Goal: Task Accomplishment & Management: Manage account settings

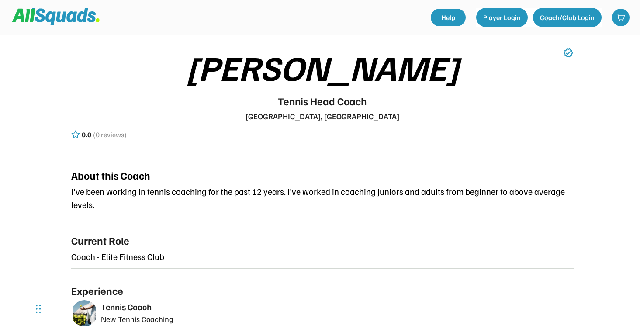
scroll to position [87, 0]
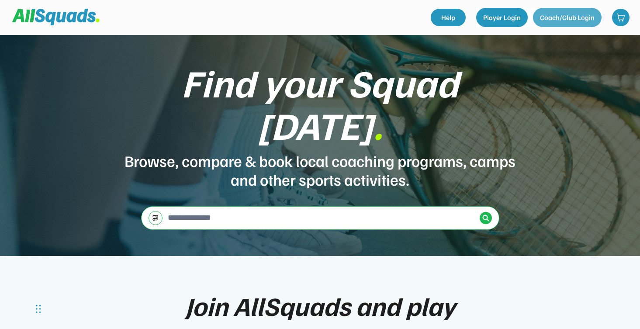
click at [558, 22] on button "Coach/Club Login" at bounding box center [567, 17] width 69 height 19
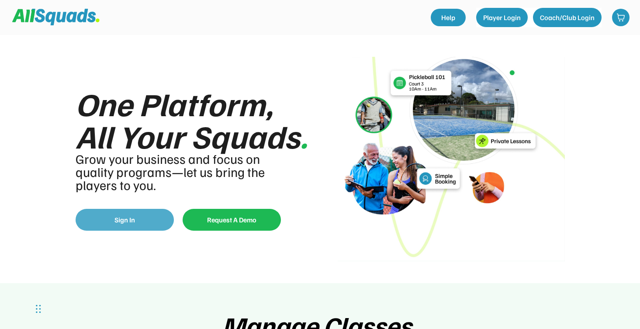
click at [129, 226] on button "Sign In" at bounding box center [125, 220] width 98 height 22
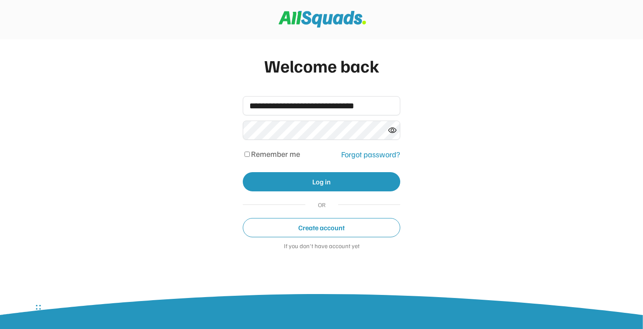
click at [393, 132] on icon at bounding box center [392, 130] width 9 height 9
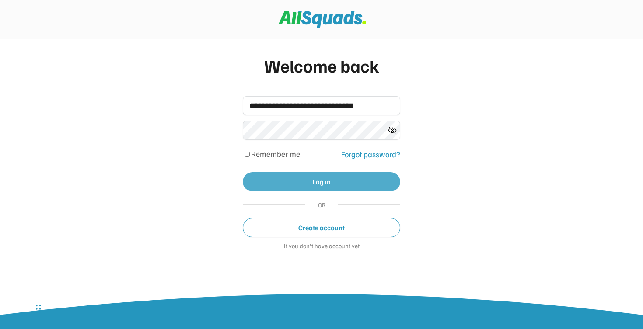
click at [339, 185] on button "Log in" at bounding box center [321, 181] width 157 height 19
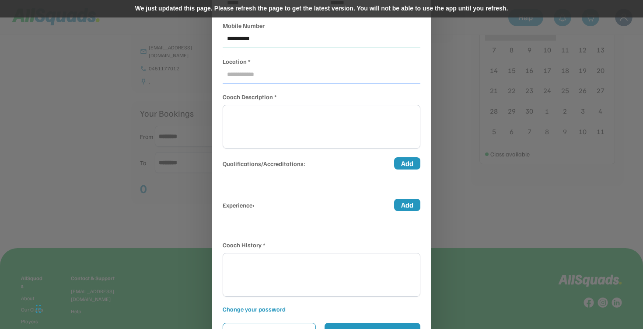
scroll to position [109, 0]
click at [409, 163] on button "Add" at bounding box center [407, 162] width 26 height 12
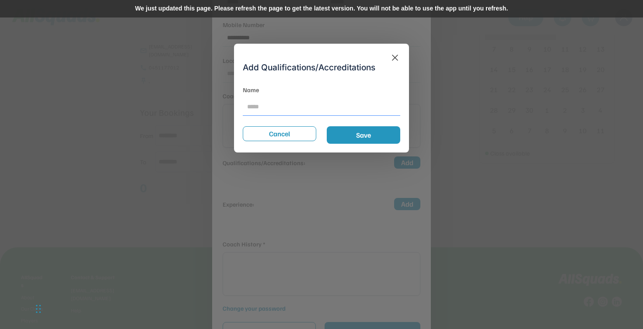
click at [284, 106] on input "input" at bounding box center [321, 106] width 157 height 17
type input "*"
type input "**********"
click at [369, 137] on button "Save" at bounding box center [363, 134] width 73 height 17
click at [357, 134] on button "Save" at bounding box center [363, 134] width 73 height 17
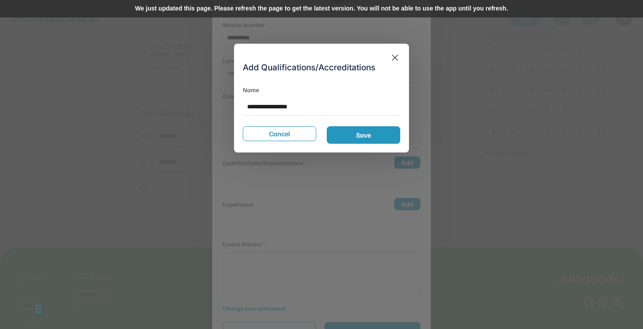
click at [353, 142] on button "Save" at bounding box center [363, 134] width 73 height 17
click at [397, 59] on icon at bounding box center [394, 57] width 10 height 10
click at [394, 51] on div "Add Qualifications/Accreditations Name Cancel Save" at bounding box center [321, 98] width 175 height 109
click at [395, 56] on icon at bounding box center [394, 57] width 10 height 10
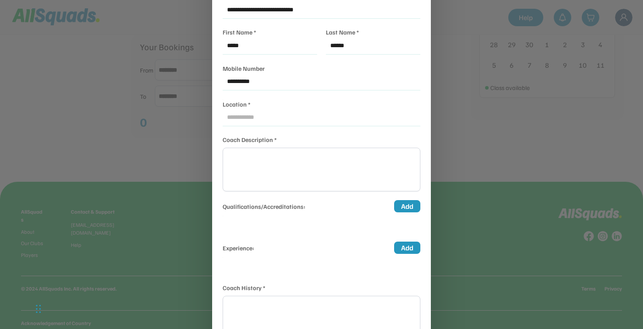
scroll to position [174, 0]
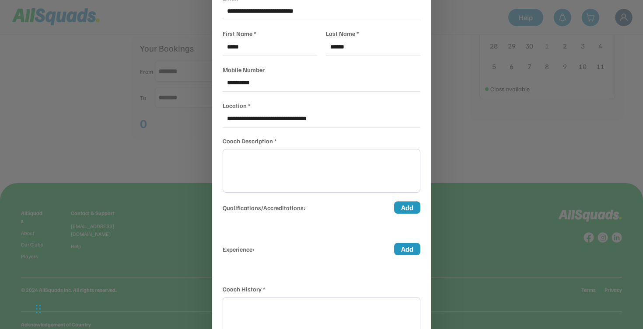
type input "**********"
click at [301, 165] on textarea at bounding box center [322, 171] width 198 height 44
type textarea "**********"
click at [407, 202] on button "Add" at bounding box center [407, 208] width 26 height 12
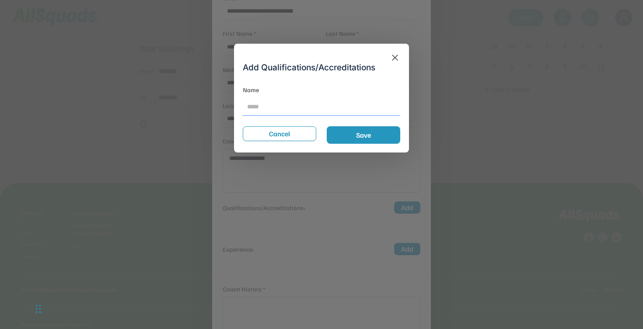
click at [264, 108] on input "input" at bounding box center [321, 106] width 157 height 17
type input "****"
click at [364, 132] on button "Save" at bounding box center [363, 134] width 73 height 17
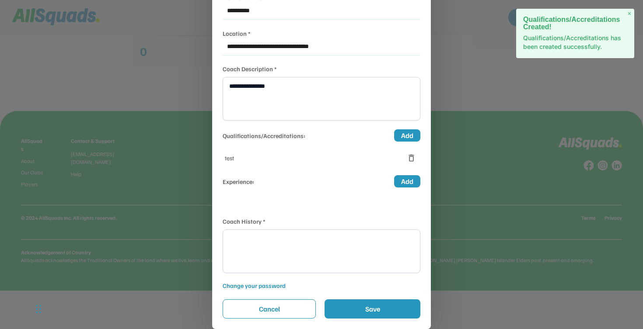
scroll to position [246, 0]
click at [400, 178] on button "Add" at bounding box center [407, 181] width 26 height 12
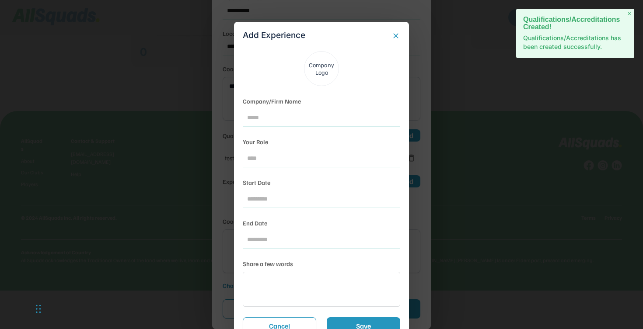
click at [285, 118] on input "input" at bounding box center [321, 117] width 157 height 17
type input "*******"
click at [255, 163] on input "input" at bounding box center [321, 158] width 157 height 17
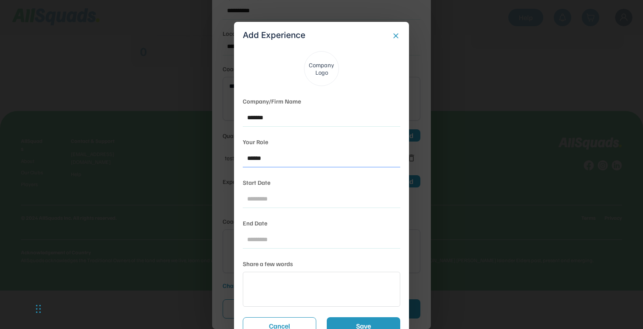
type input "******"
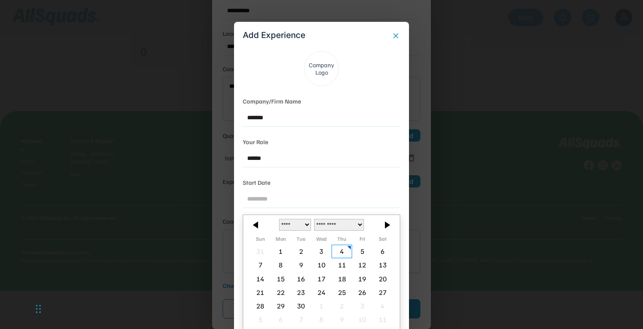
click at [256, 198] on input "text" at bounding box center [321, 199] width 157 height 17
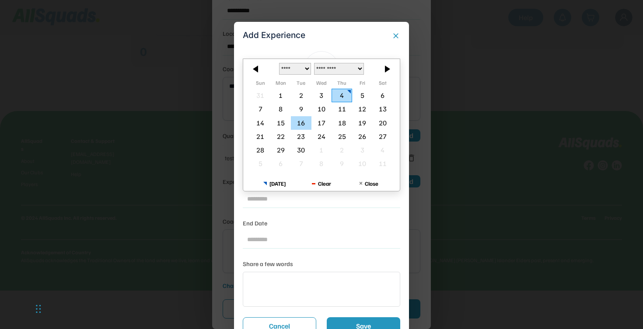
click at [305, 125] on div "16" at bounding box center [301, 123] width 21 height 14
type input "*********"
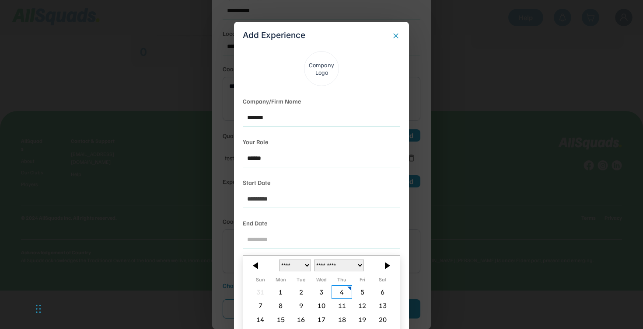
click at [271, 233] on input "text" at bounding box center [321, 239] width 157 height 17
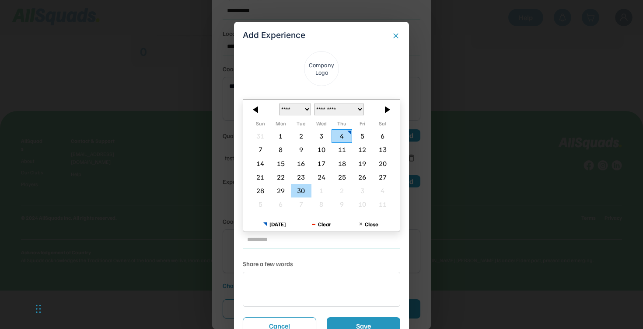
click at [298, 193] on div "30" at bounding box center [301, 191] width 21 height 14
type input "*********"
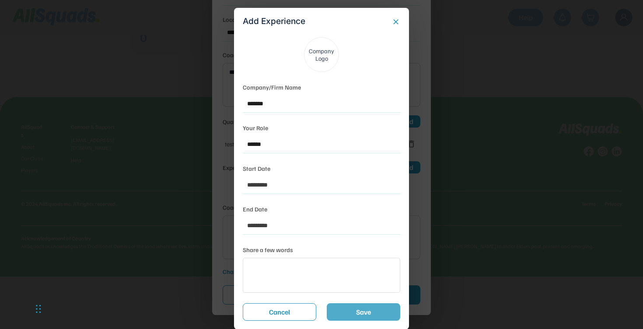
click at [356, 307] on button "Save" at bounding box center [363, 311] width 73 height 17
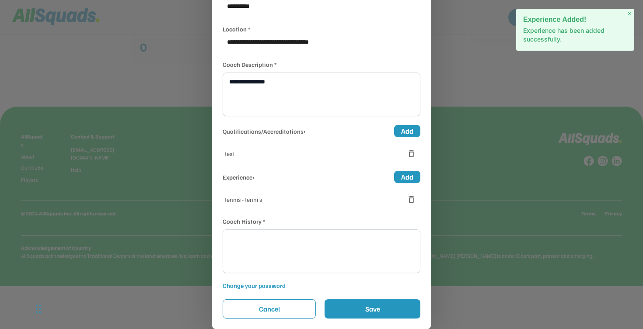
scroll to position [250, 0]
click at [354, 304] on button "Save" at bounding box center [372, 308] width 96 height 19
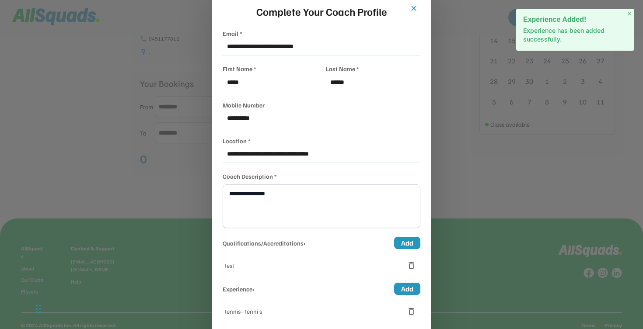
scroll to position [127, 0]
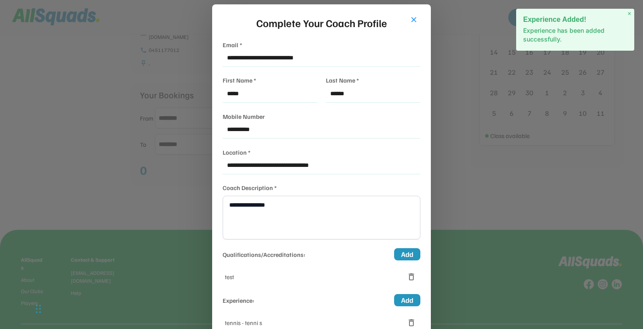
click at [415, 17] on button "close" at bounding box center [413, 19] width 9 height 9
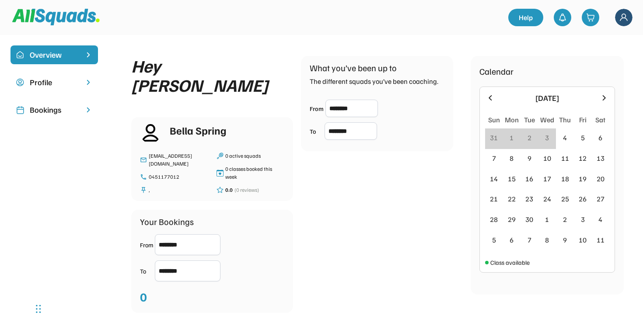
scroll to position [0, 0]
click at [78, 87] on div "Profile" at bounding box center [54, 82] width 49 height 12
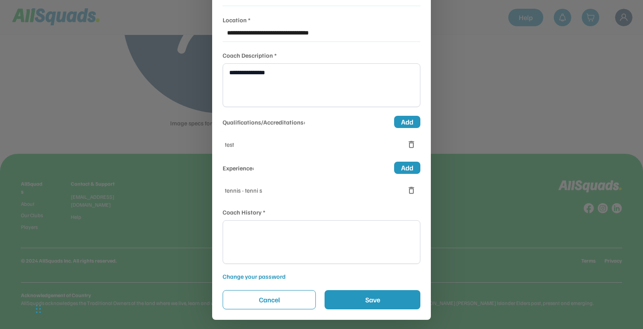
scroll to position [150, 0]
click at [337, 252] on textarea at bounding box center [322, 243] width 198 height 44
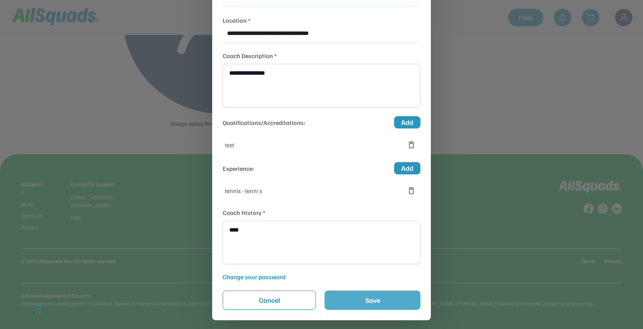
type textarea "****"
click at [378, 298] on button "Save" at bounding box center [372, 300] width 96 height 19
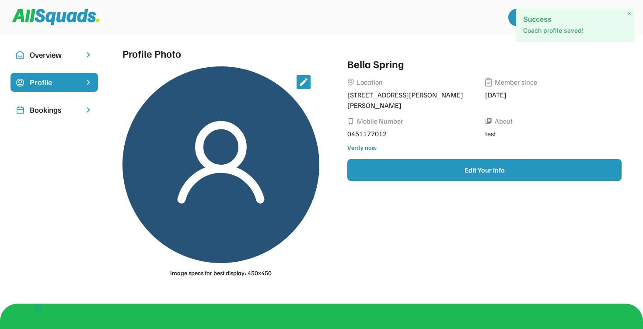
scroll to position [0, 0]
click at [77, 111] on div "Bookings" at bounding box center [54, 110] width 49 height 12
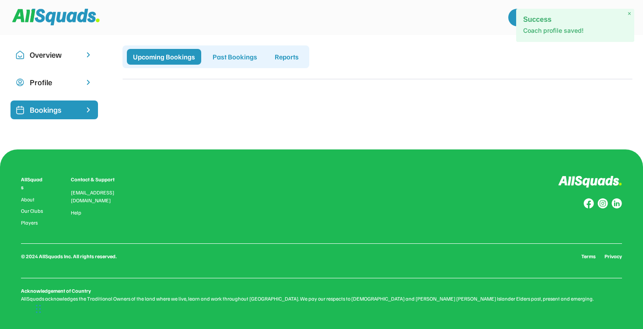
click at [234, 59] on div "Past Bookings" at bounding box center [234, 57] width 57 height 16
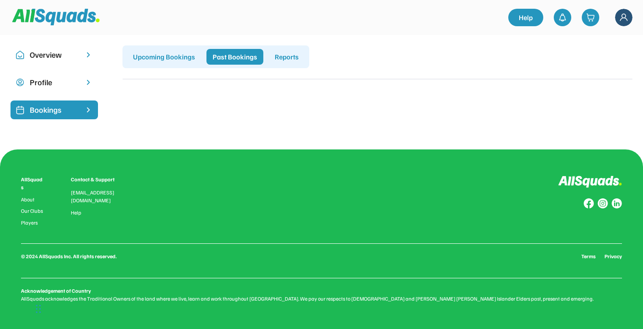
click at [177, 59] on div "Upcoming Bookings" at bounding box center [164, 57] width 74 height 16
click at [243, 61] on div "Past Bookings" at bounding box center [234, 57] width 57 height 16
click at [273, 59] on div "Reports" at bounding box center [286, 57] width 36 height 16
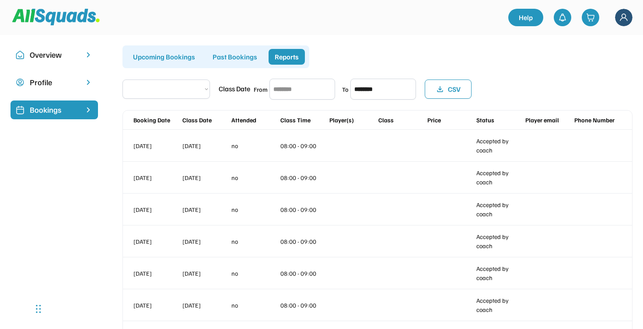
select select "**********"
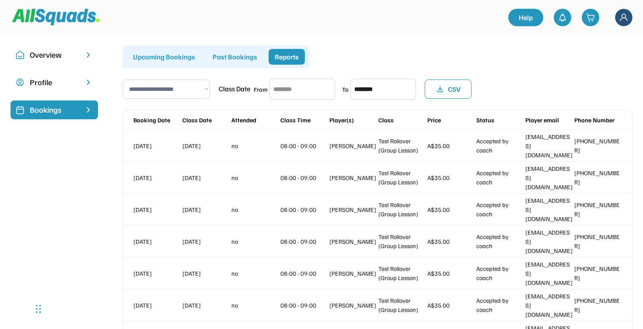
click at [80, 54] on div "Overview" at bounding box center [53, 54] width 87 height 19
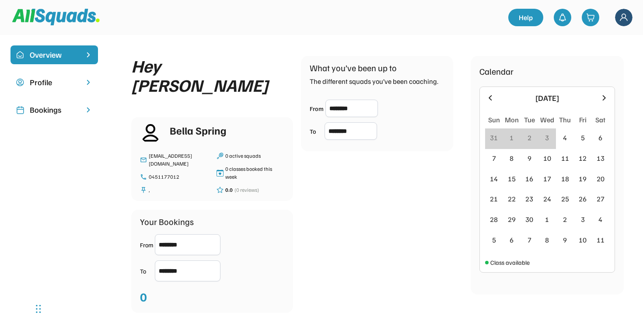
click at [64, 116] on div "Bookings" at bounding box center [53, 110] width 87 height 19
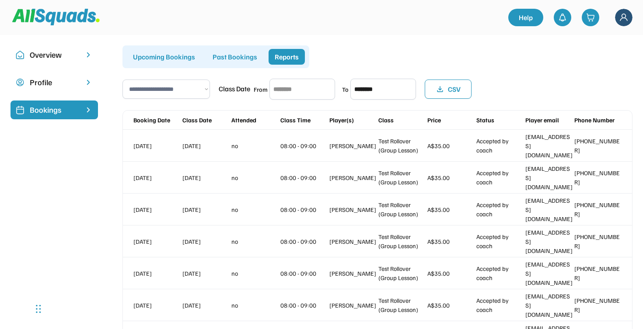
click at [180, 59] on div "Upcoming Bookings" at bounding box center [164, 57] width 74 height 16
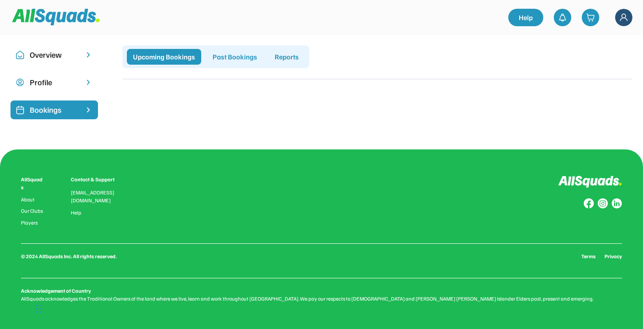
click at [626, 22] on img at bounding box center [623, 17] width 17 height 17
click at [590, 63] on div "Add Club/Venue" at bounding box center [605, 59] width 52 height 9
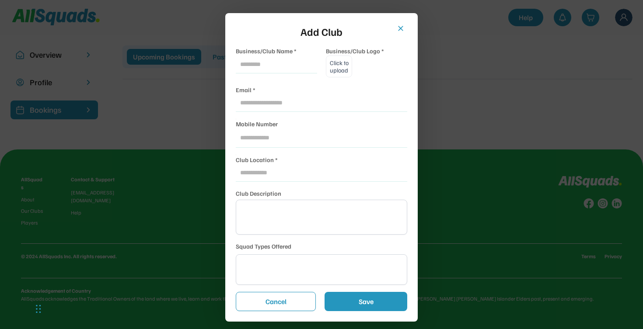
select select
type input "*"
click at [310, 64] on input "input" at bounding box center [276, 64] width 81 height 17
click at [281, 65] on input "input" at bounding box center [276, 64] width 81 height 17
click at [309, 63] on input "input" at bounding box center [276, 64] width 81 height 17
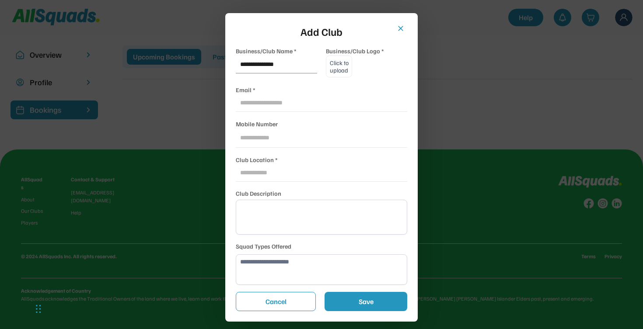
drag, startPoint x: 287, startPoint y: 66, endPoint x: 223, endPoint y: 63, distance: 63.9
click at [223, 63] on body "**********" at bounding box center [321, 164] width 643 height 329
type input "**********"
click at [247, 104] on input "email" at bounding box center [321, 102] width 171 height 17
click at [292, 103] on input "**********" at bounding box center [321, 102] width 171 height 17
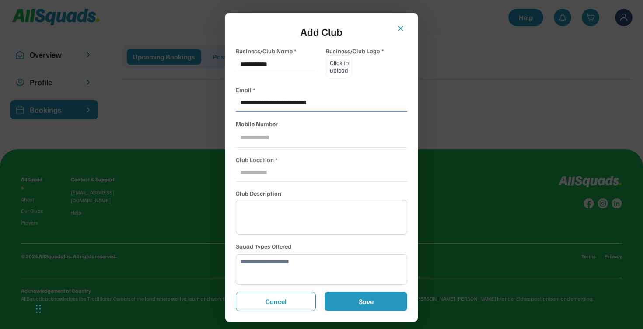
type input "**********"
click at [354, 298] on button "Save" at bounding box center [365, 301] width 83 height 19
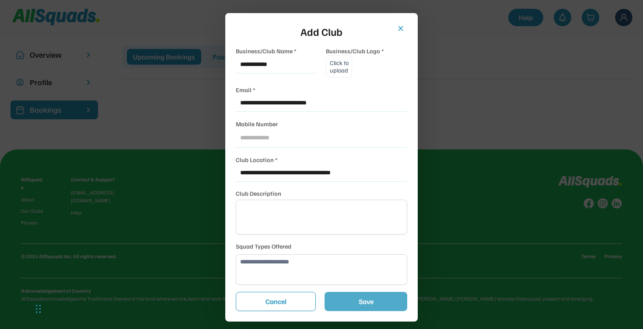
click at [374, 299] on button "Save" at bounding box center [365, 301] width 83 height 19
click at [345, 67] on input "file" at bounding box center [338, 66] width 25 height 21
type input "**********"
click at [386, 299] on button "Save" at bounding box center [365, 301] width 83 height 19
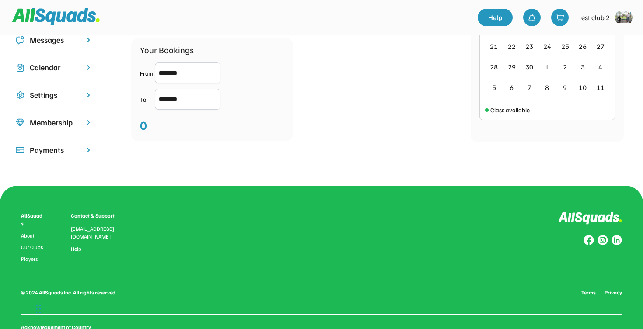
scroll to position [83, 0]
